Goal: Task Accomplishment & Management: Manage account settings

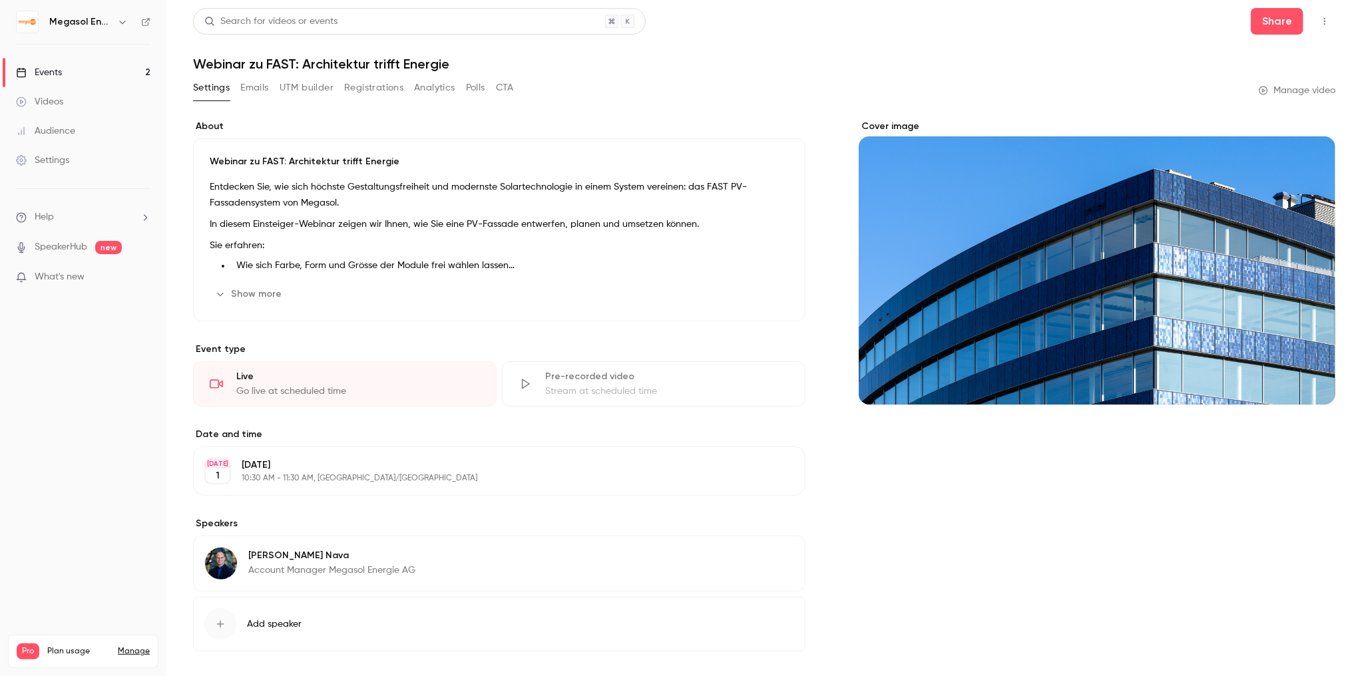
click at [53, 59] on link "Events 2" at bounding box center [83, 72] width 166 height 29
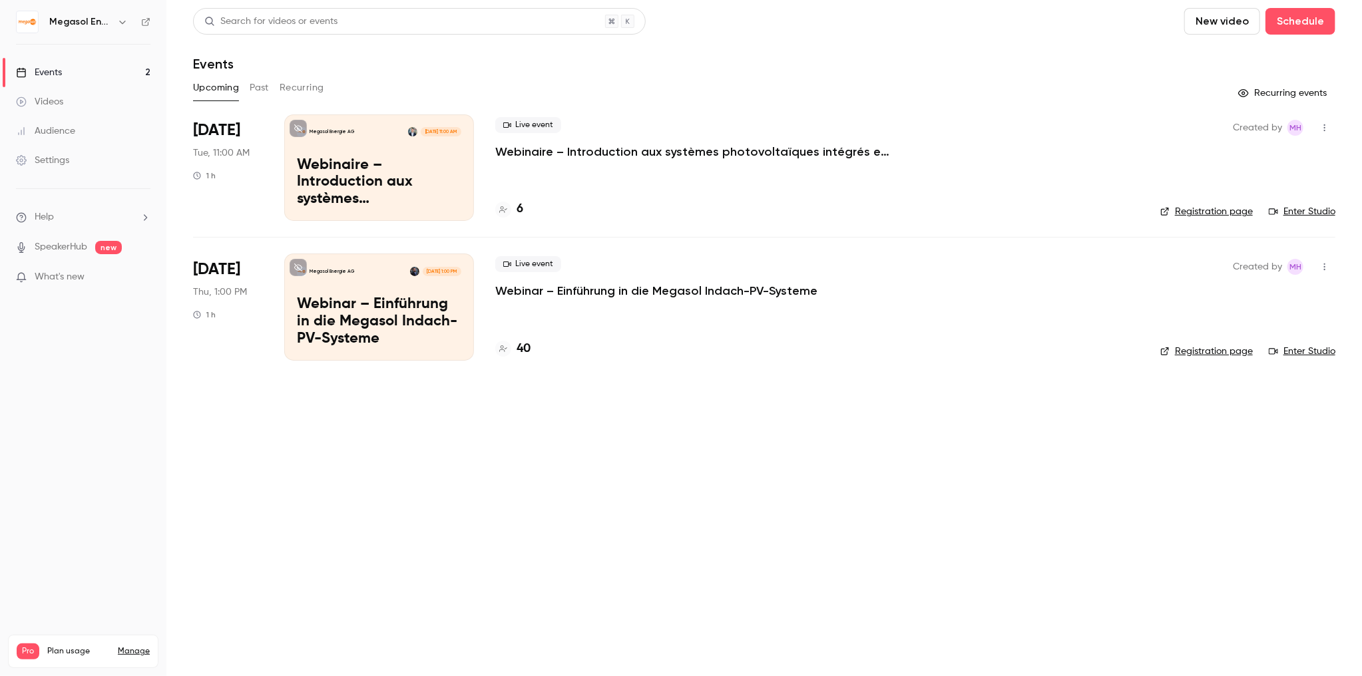
click at [375, 181] on p "Webinaire – Introduction aux systèmes photovoltaïques intégrés en toiture Megas…" at bounding box center [379, 182] width 164 height 51
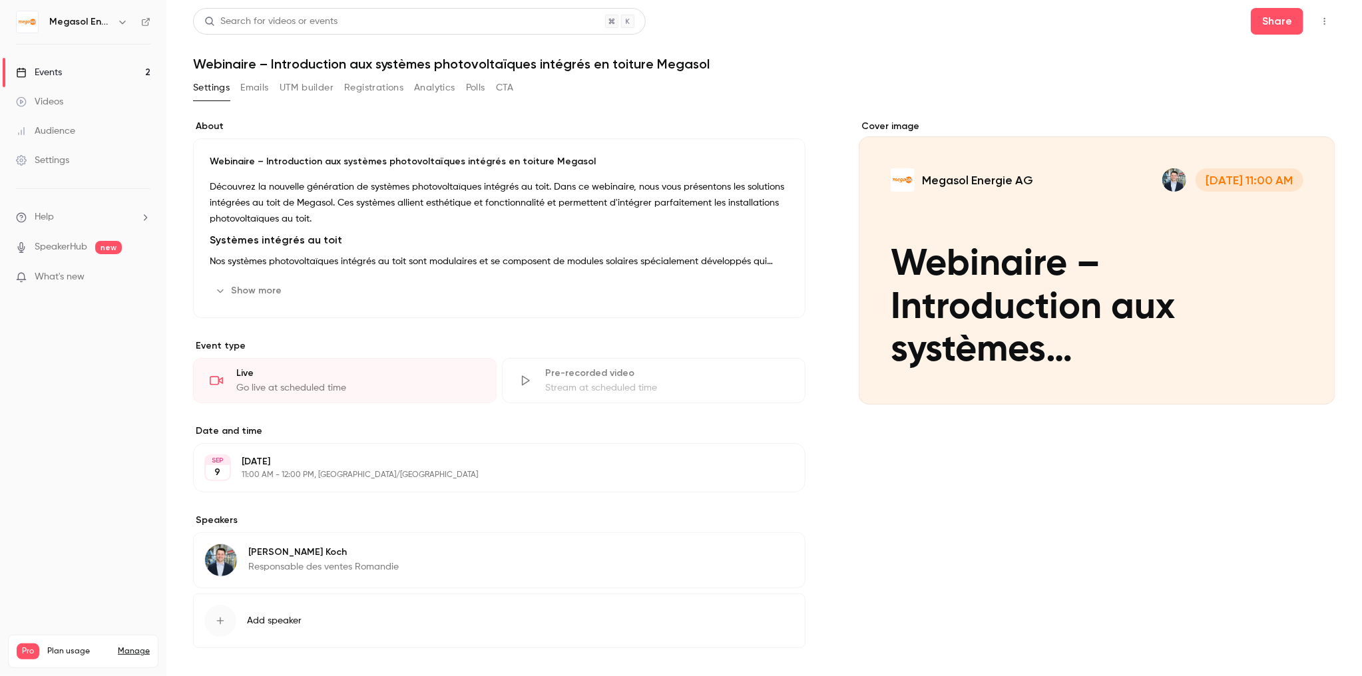
scroll to position [53, 0]
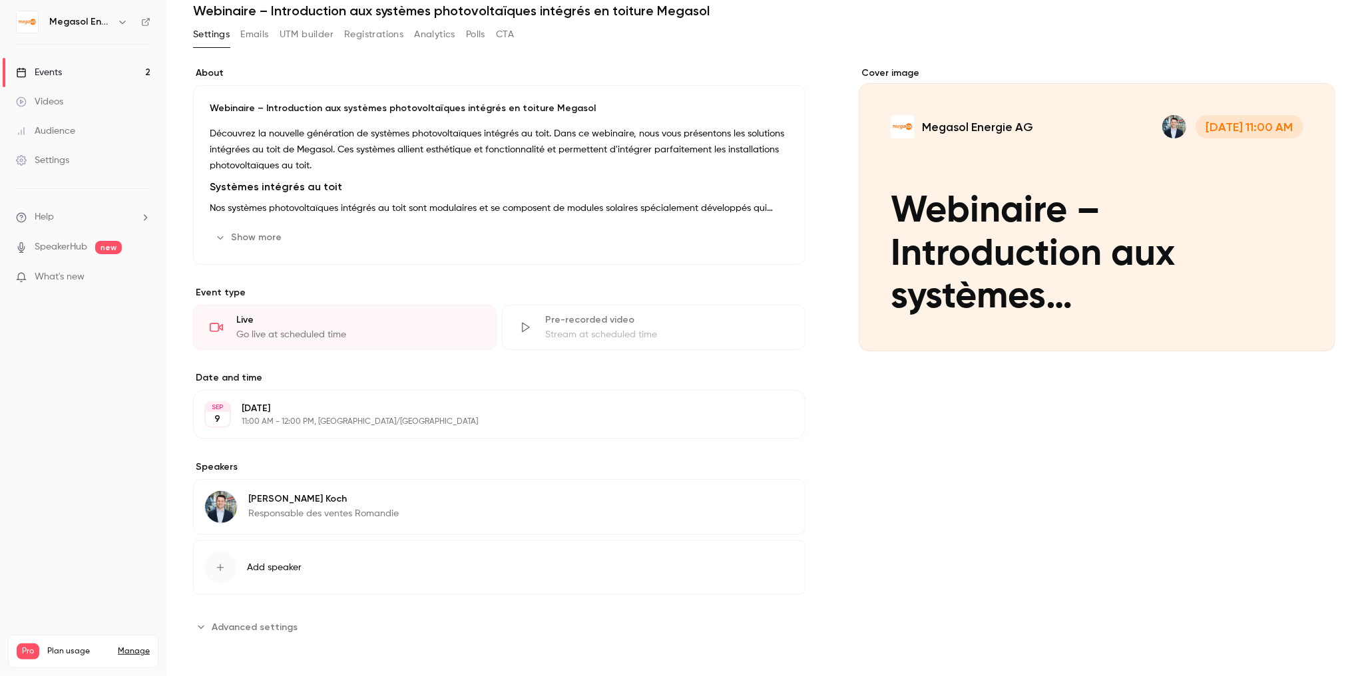
click at [258, 240] on button "Show more" at bounding box center [250, 237] width 80 height 21
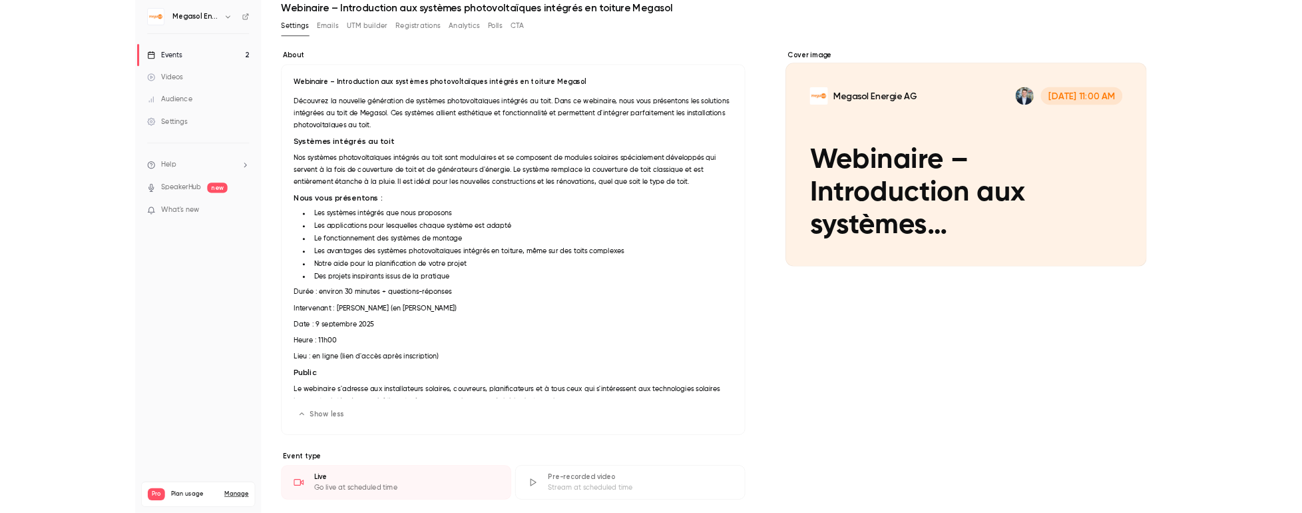
scroll to position [0, 0]
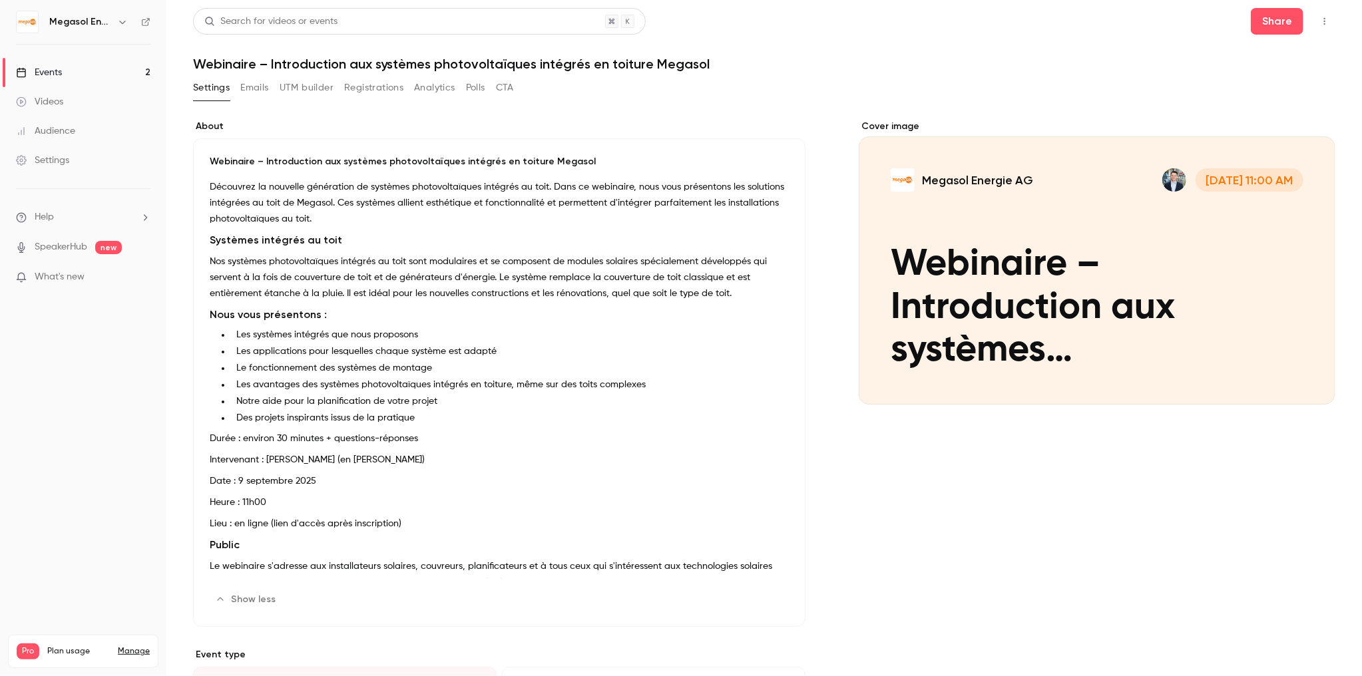
click at [260, 82] on button "Emails" at bounding box center [254, 87] width 28 height 21
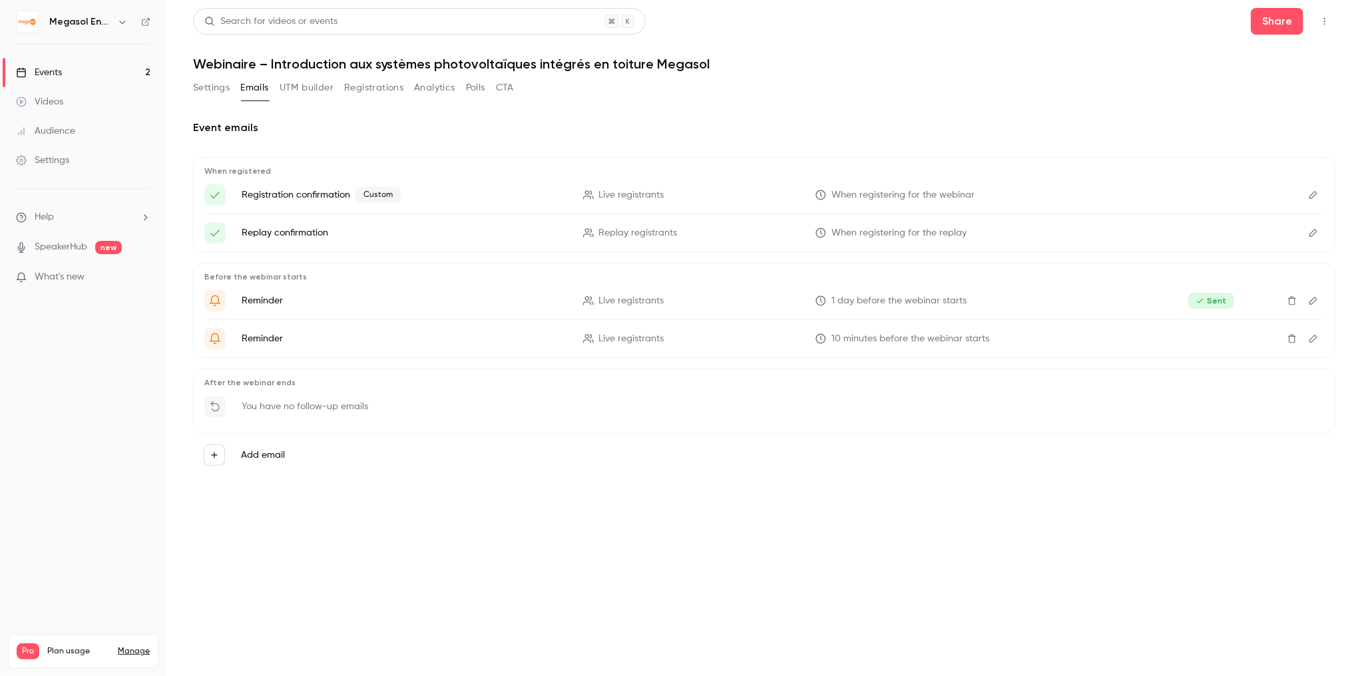
click at [318, 91] on button "UTM builder" at bounding box center [307, 87] width 54 height 21
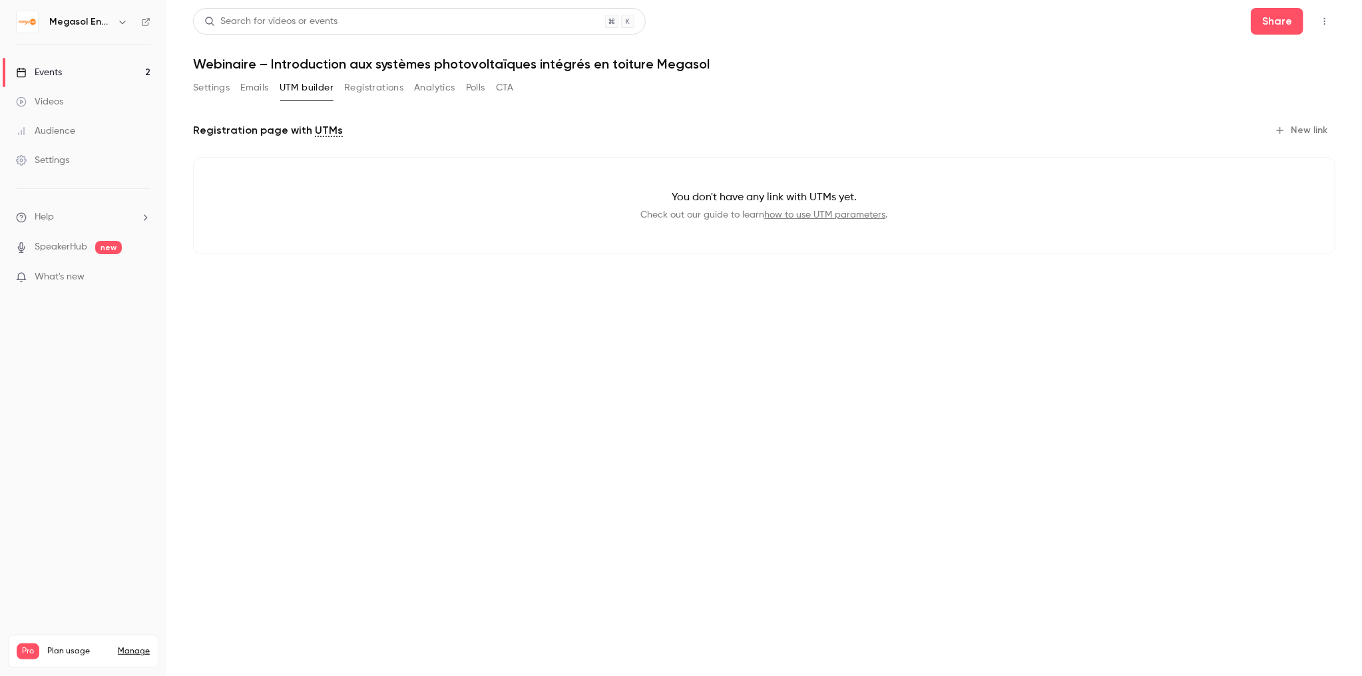
click at [250, 88] on button "Emails" at bounding box center [254, 87] width 28 height 21
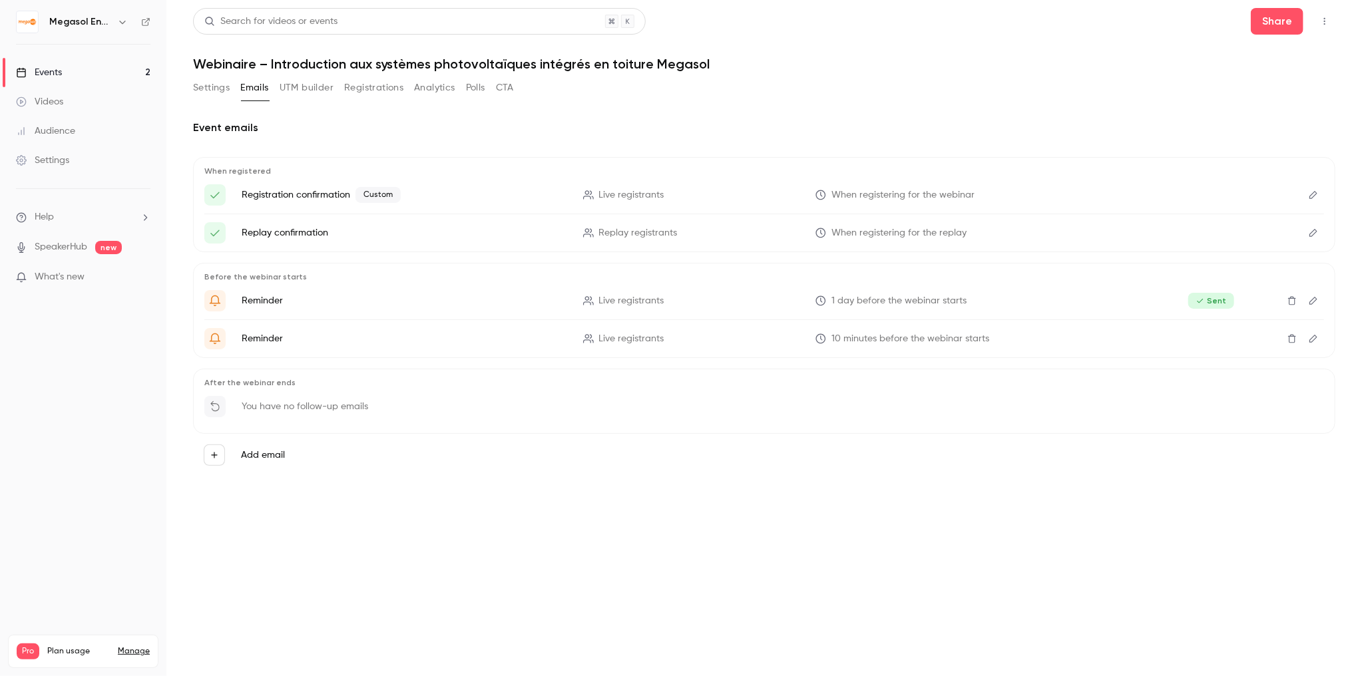
click at [298, 413] on div "You have no follow-up emails" at bounding box center [764, 410] width 1120 height 29
click at [261, 461] on div "Add email" at bounding box center [764, 455] width 1121 height 21
click at [437, 91] on button "Analytics" at bounding box center [434, 87] width 41 height 21
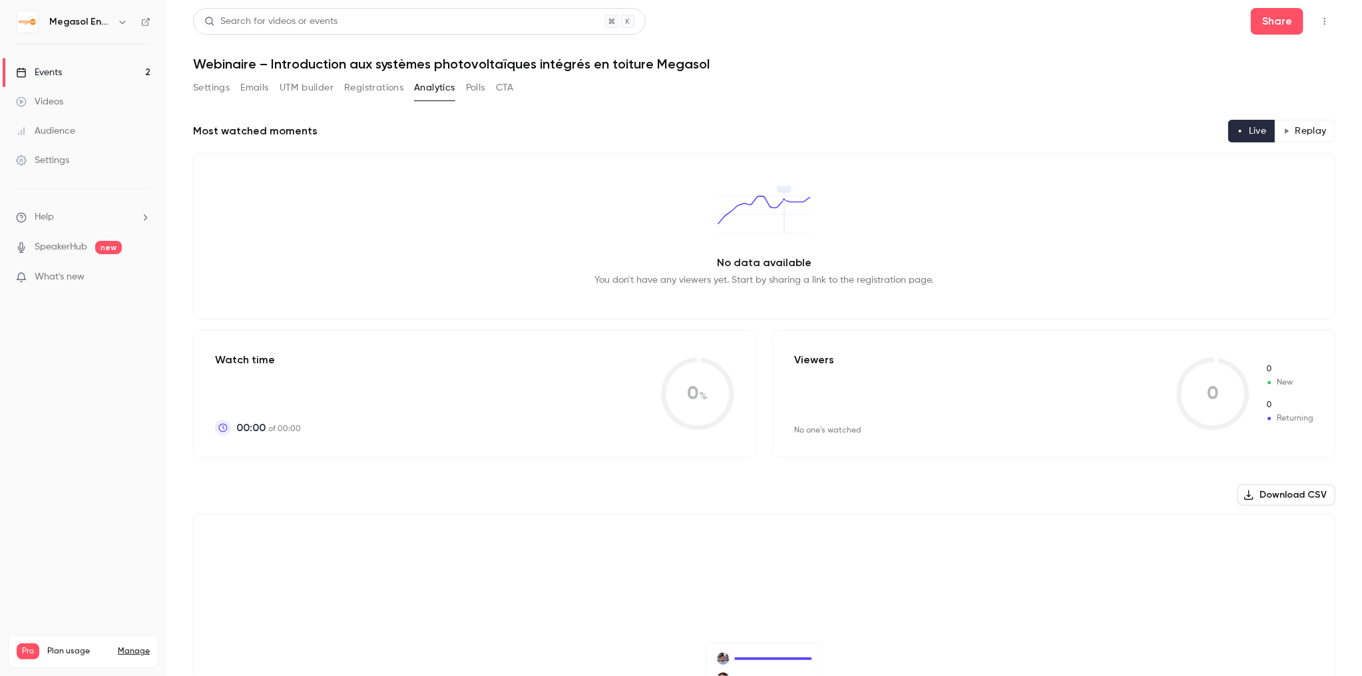
click at [254, 87] on button "Emails" at bounding box center [254, 87] width 28 height 21
